Goal: Find specific page/section: Find specific page/section

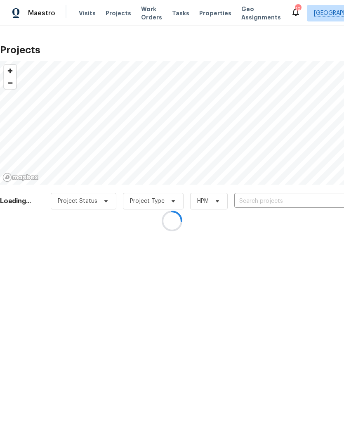
click at [275, 199] on div at bounding box center [172, 221] width 344 height 442
click at [282, 203] on div at bounding box center [172, 221] width 344 height 442
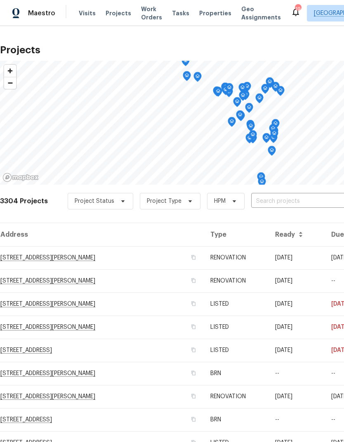
click at [295, 195] on input "text" at bounding box center [298, 201] width 94 height 13
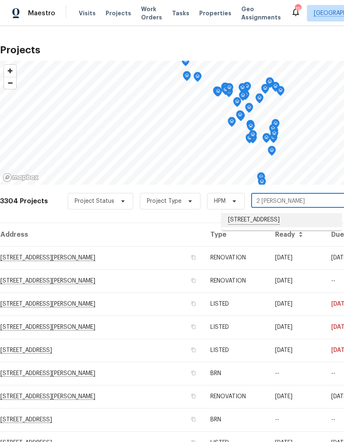
click at [276, 218] on li "[STREET_ADDRESS]" at bounding box center [282, 220] width 120 height 14
type input "[STREET_ADDRESS]"
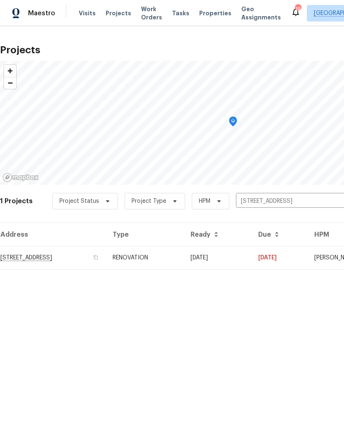
click at [19, 255] on td "[STREET_ADDRESS]" at bounding box center [53, 257] width 106 height 23
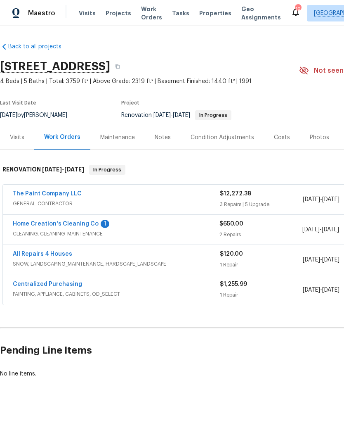
click at [280, 137] on div "Costs" at bounding box center [282, 137] width 16 height 8
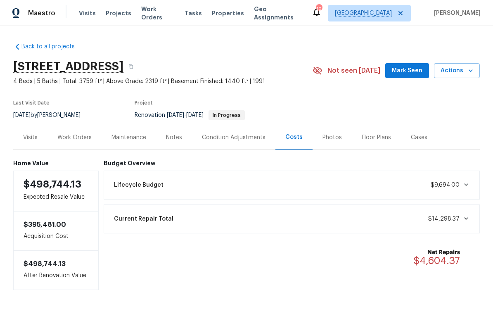
click at [344, 295] on div "Back to all projects [STREET_ADDRESS] 4 Beds | 5 Baths | Total: 3759 ft² | Abov…" at bounding box center [246, 167] width 493 height 283
click at [344, 292] on div "Back to all projects [STREET_ADDRESS] 4 Beds | 5 Baths | Total: 3759 ft² | Abov…" at bounding box center [246, 167] width 493 height 283
